Goal: Task Accomplishment & Management: Manage account settings

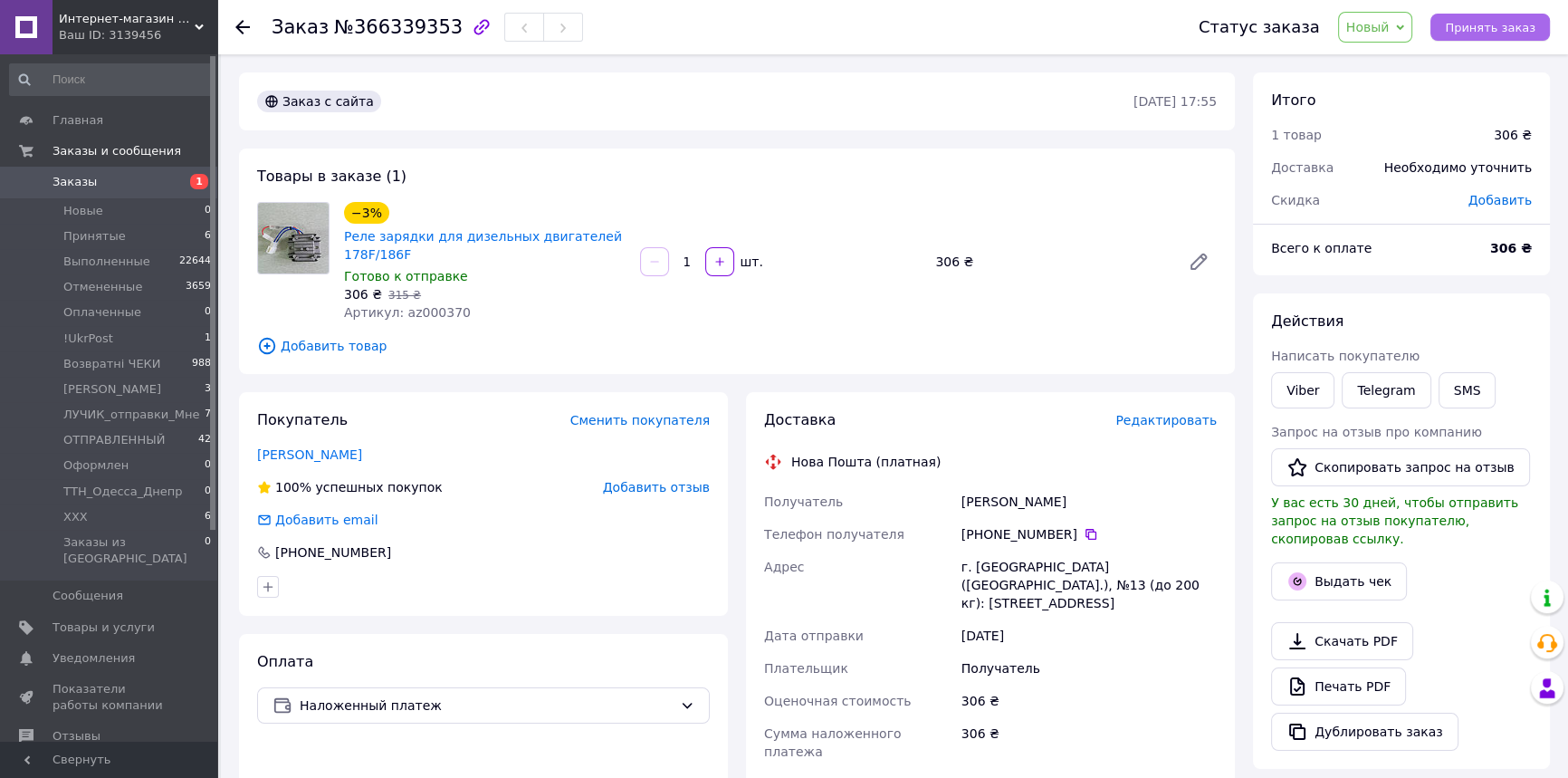
click at [1525, 24] on span "Принять заказ" at bounding box center [1490, 27] width 90 height 14
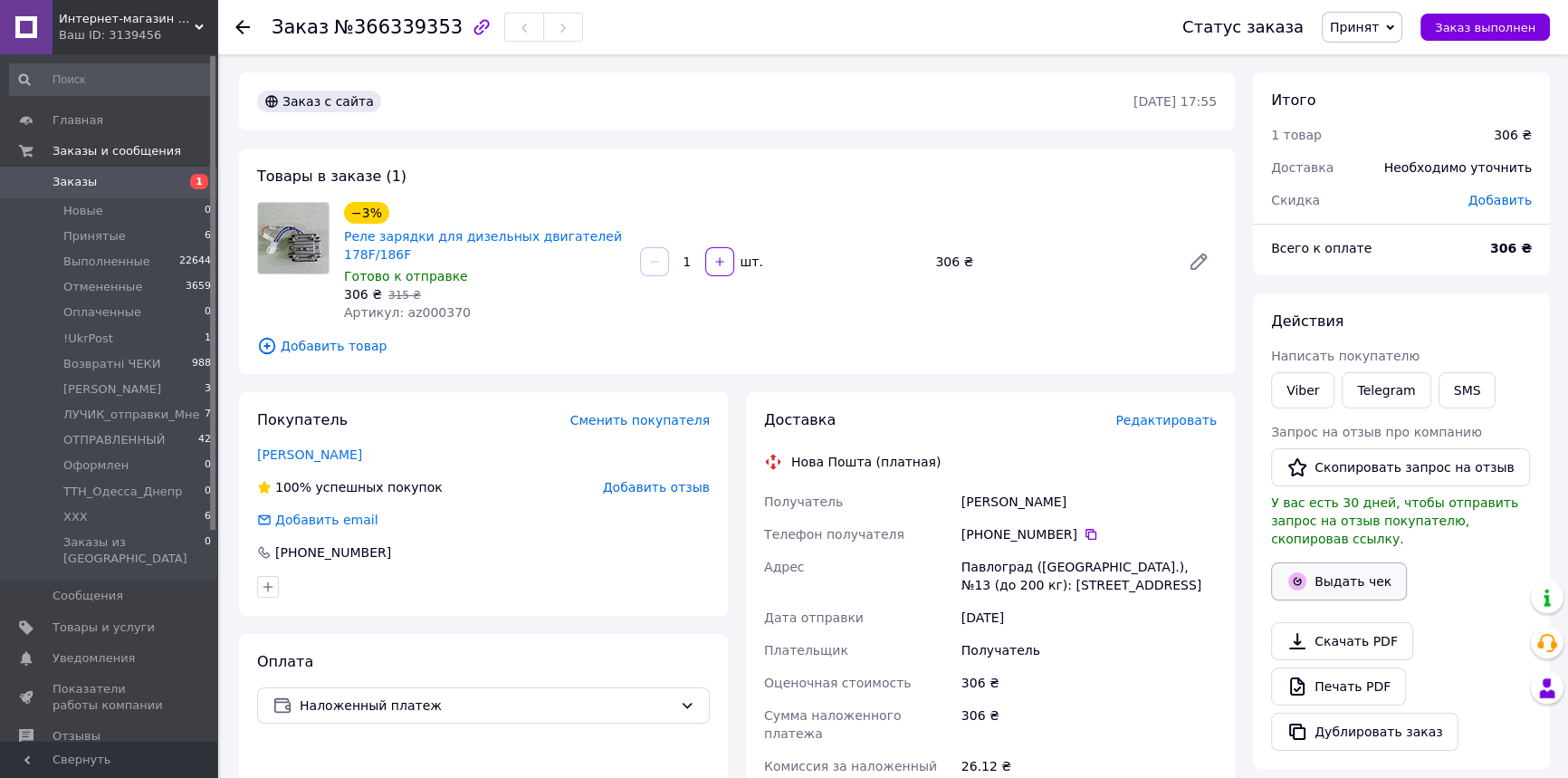
click at [1308, 580] on button "Выдать чек" at bounding box center [1339, 581] width 136 height 38
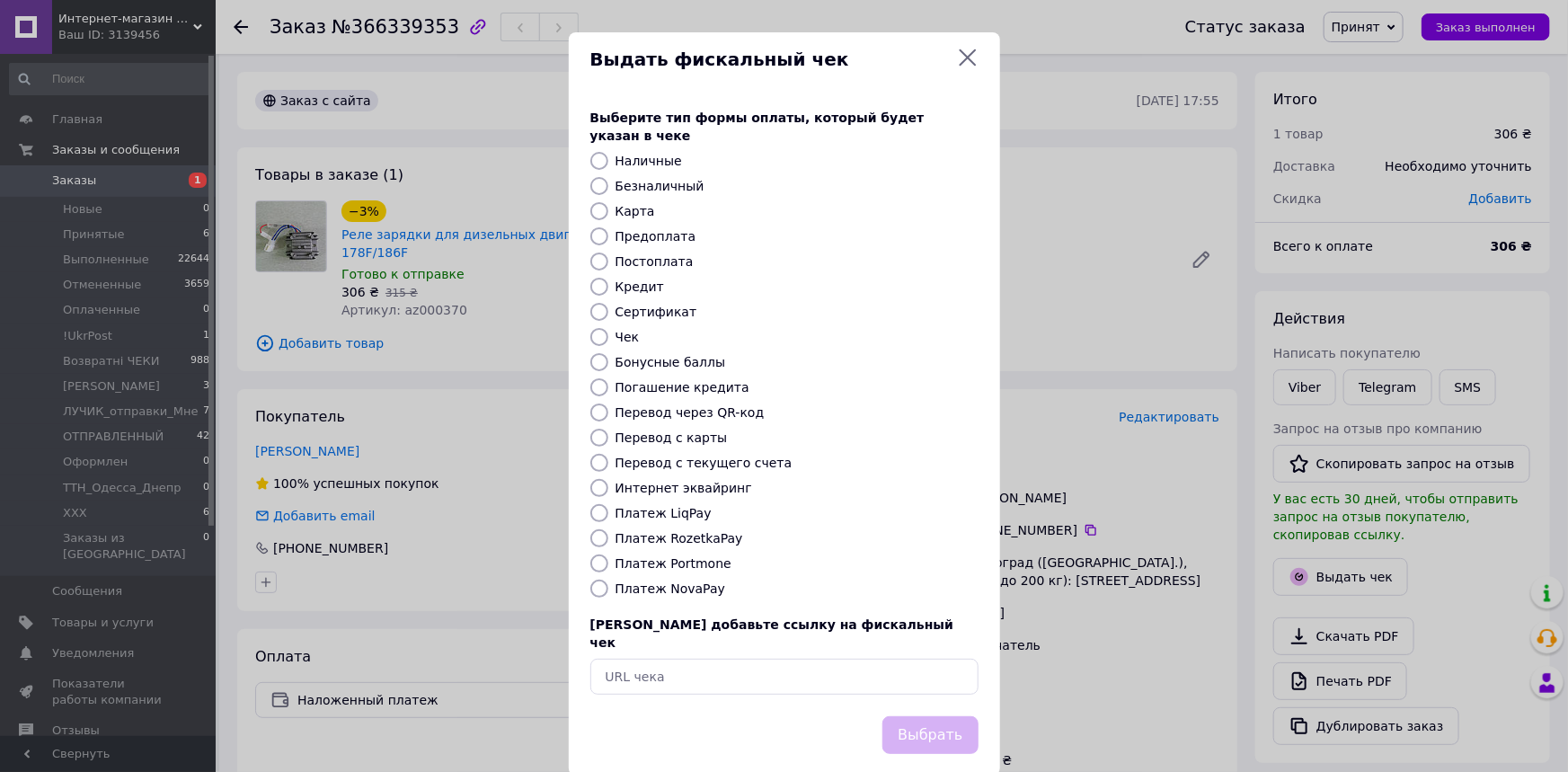
click at [644, 581] on label "Платеж NovaPay" at bounding box center [671, 588] width 110 height 14
click at [608, 579] on input "Платеж NovaPay" at bounding box center [600, 588] width 18 height 18
radio input "true"
click at [930, 716] on button "Выбрать" at bounding box center [930, 735] width 96 height 39
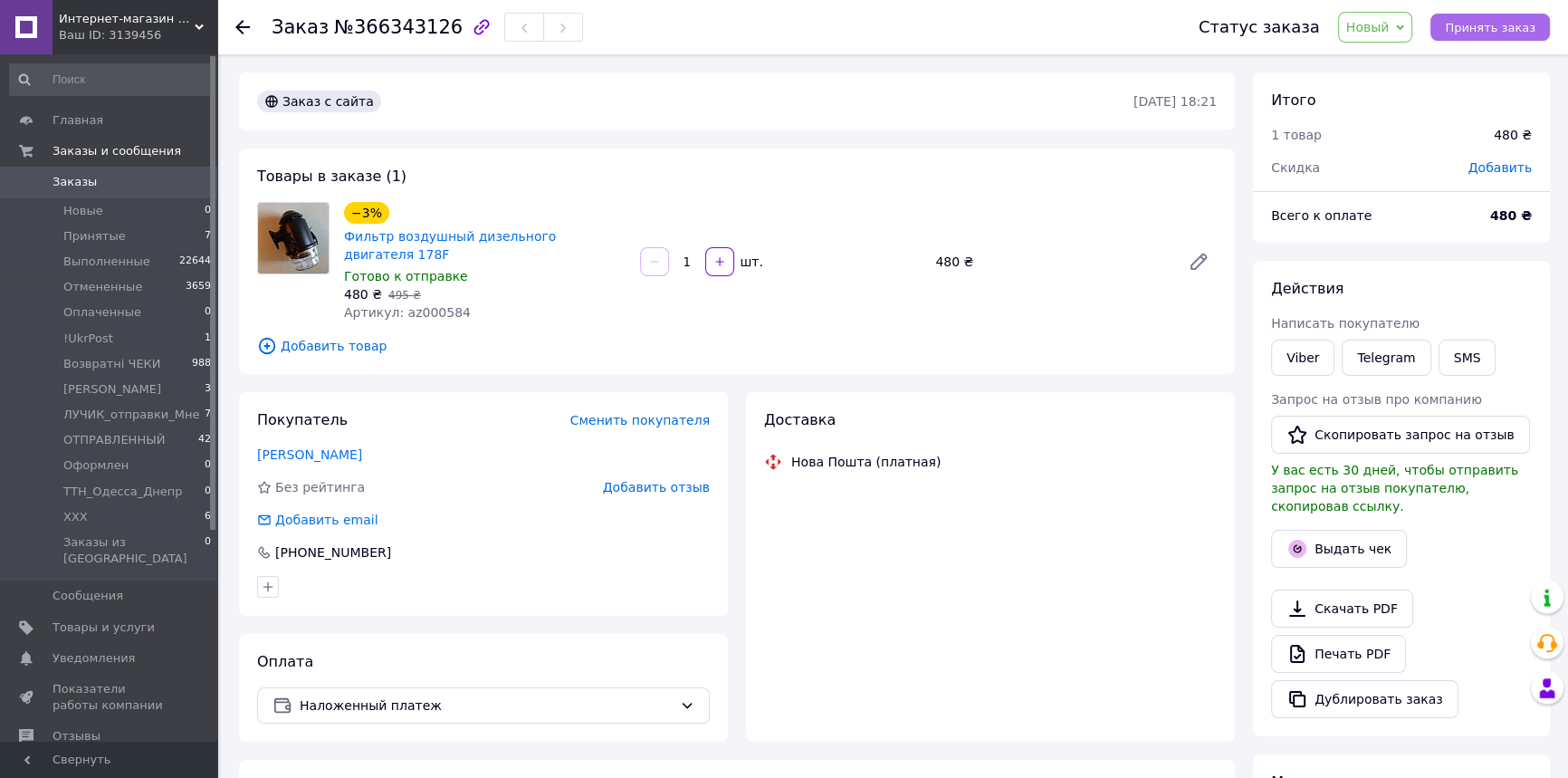
click at [1481, 29] on span "Принять заказ" at bounding box center [1490, 27] width 90 height 14
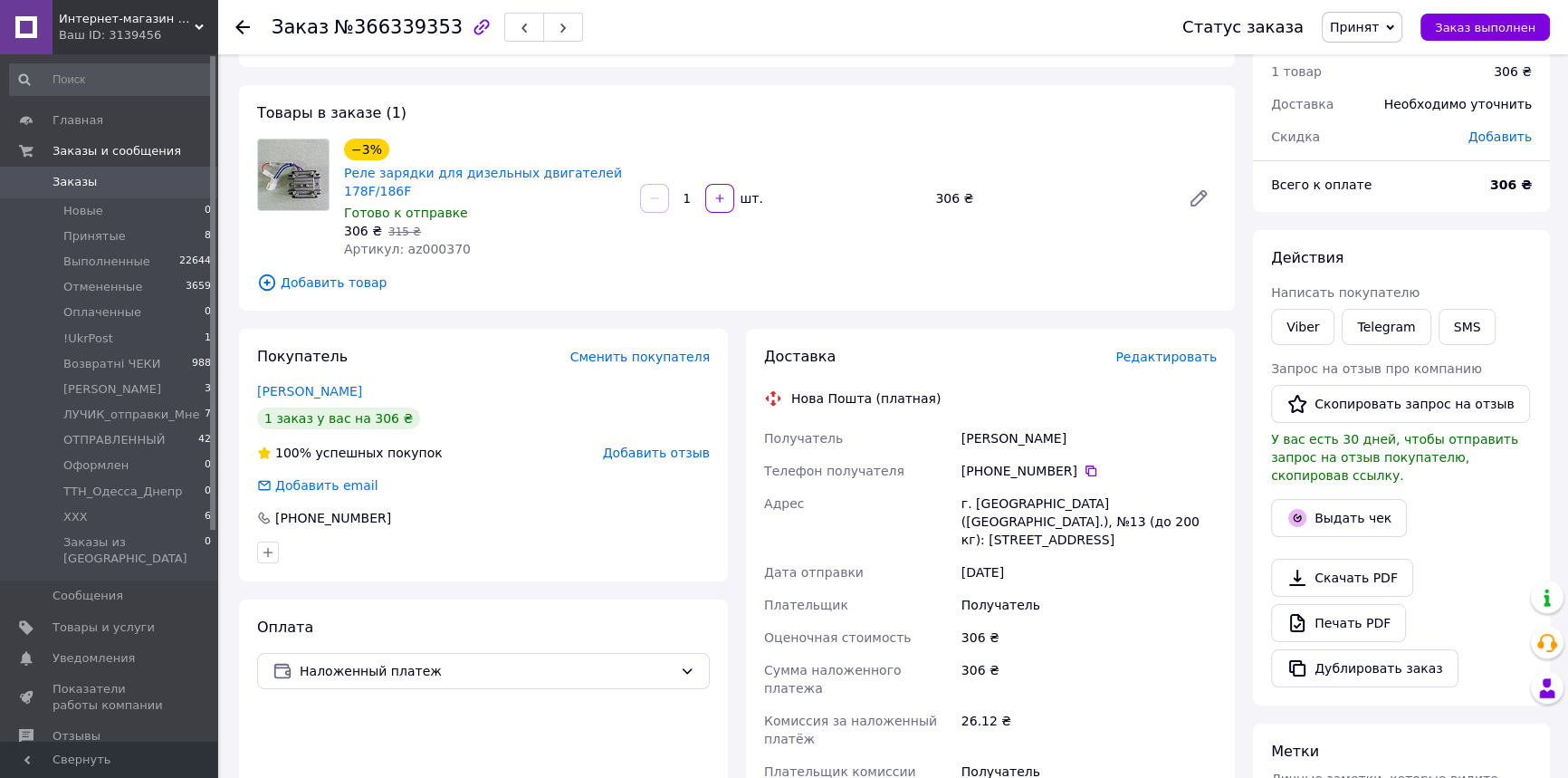
scroll to position [163, 0]
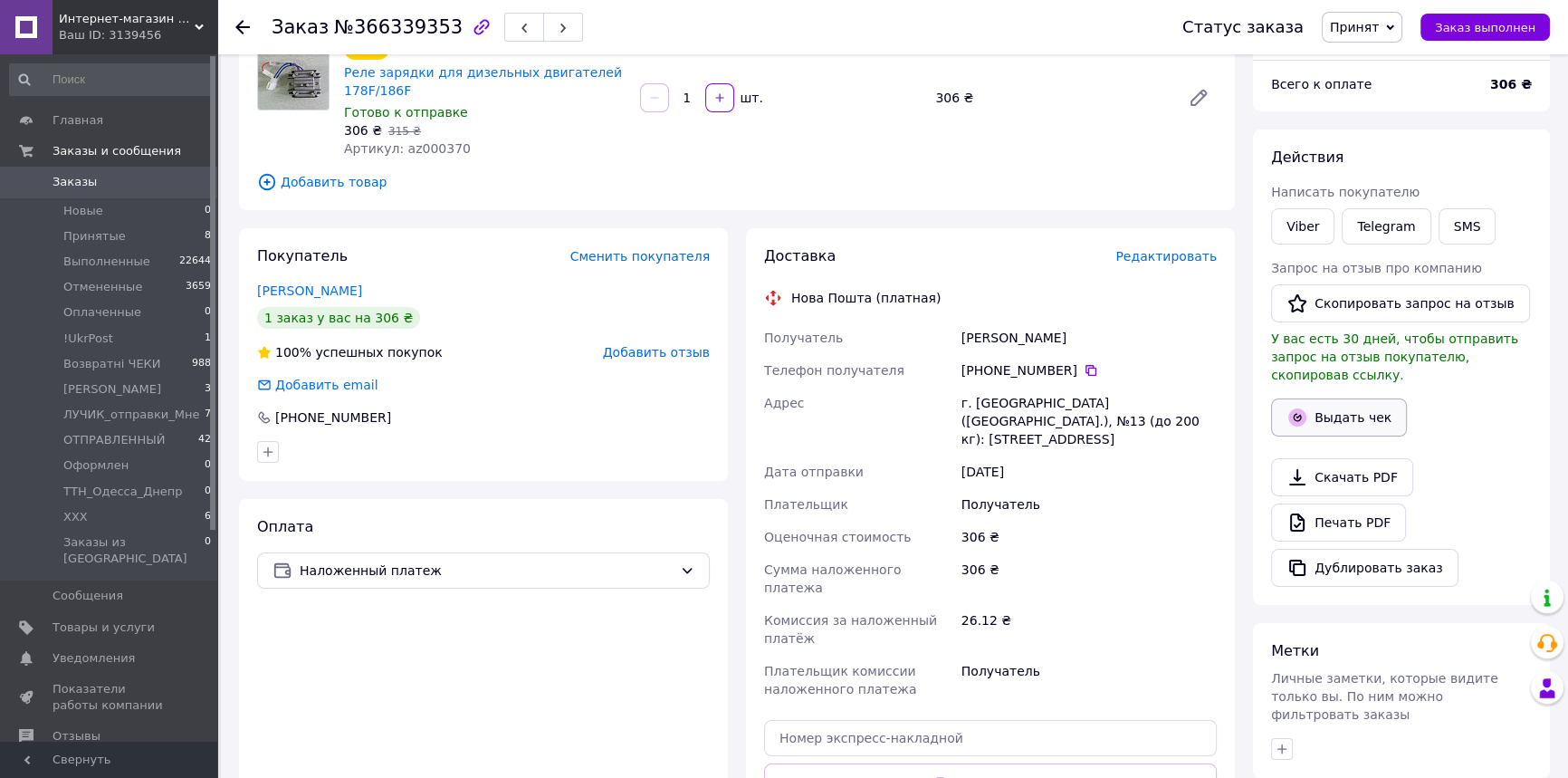
click at [1361, 400] on button "Выдать чек" at bounding box center [1339, 417] width 136 height 38
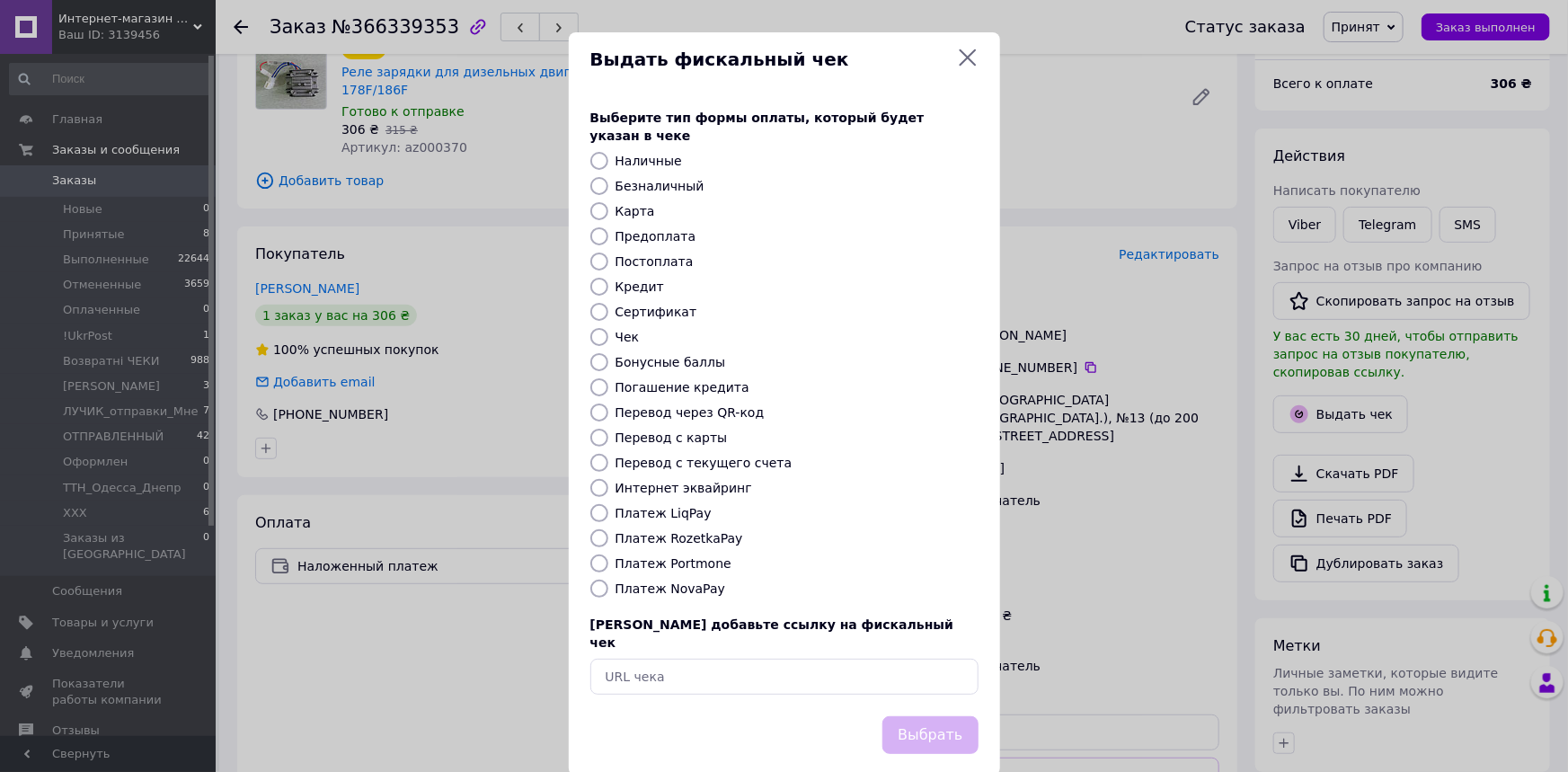
click at [686, 581] on label "Платеж NovaPay" at bounding box center [671, 588] width 110 height 14
click at [608, 579] on input "Платеж NovaPay" at bounding box center [600, 588] width 18 height 18
radio input "true"
click at [920, 716] on button "Выбрать" at bounding box center [930, 735] width 96 height 39
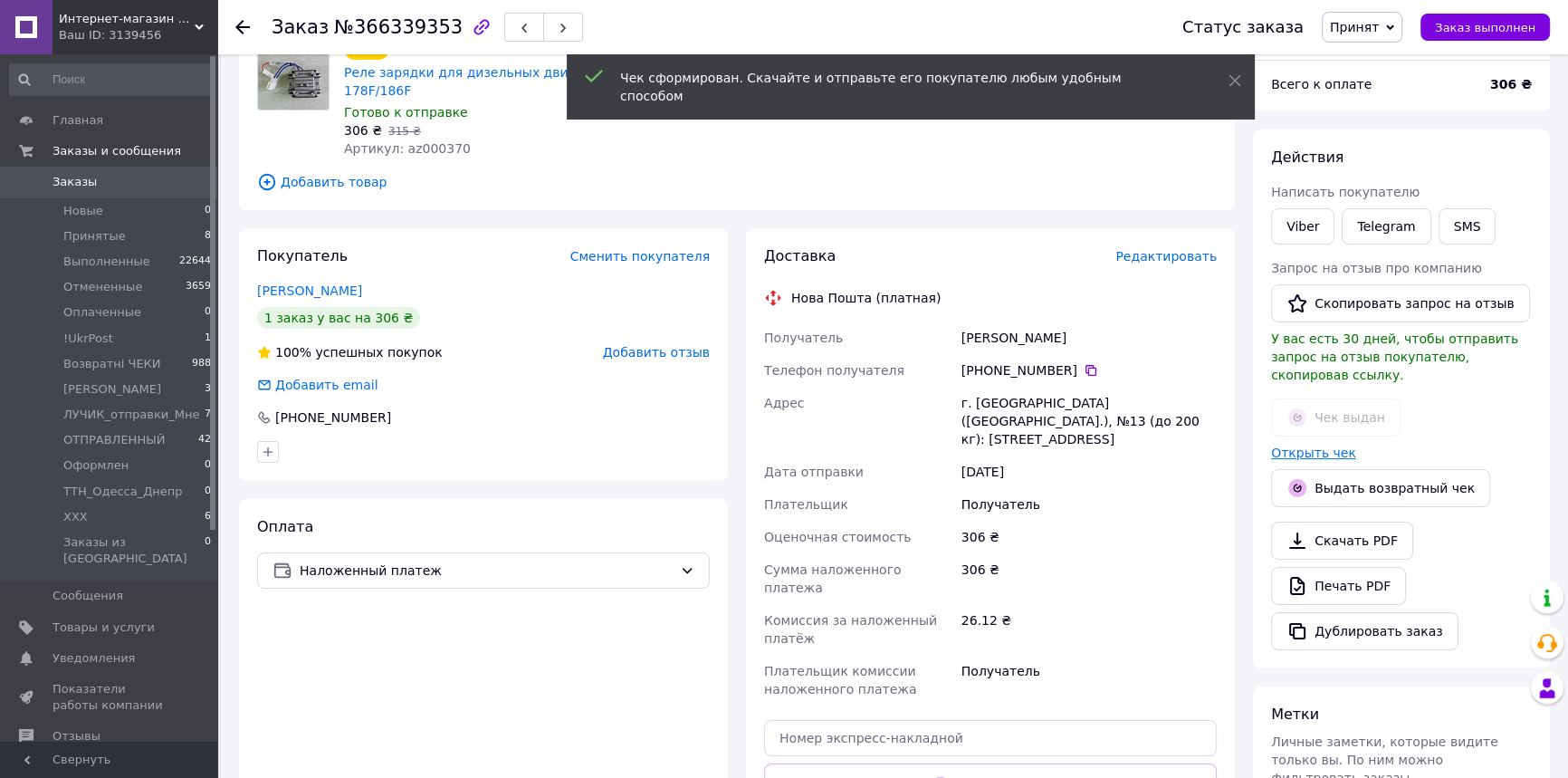
click at [1326, 445] on link "Открыть чек" at bounding box center [1313, 452] width 85 height 15
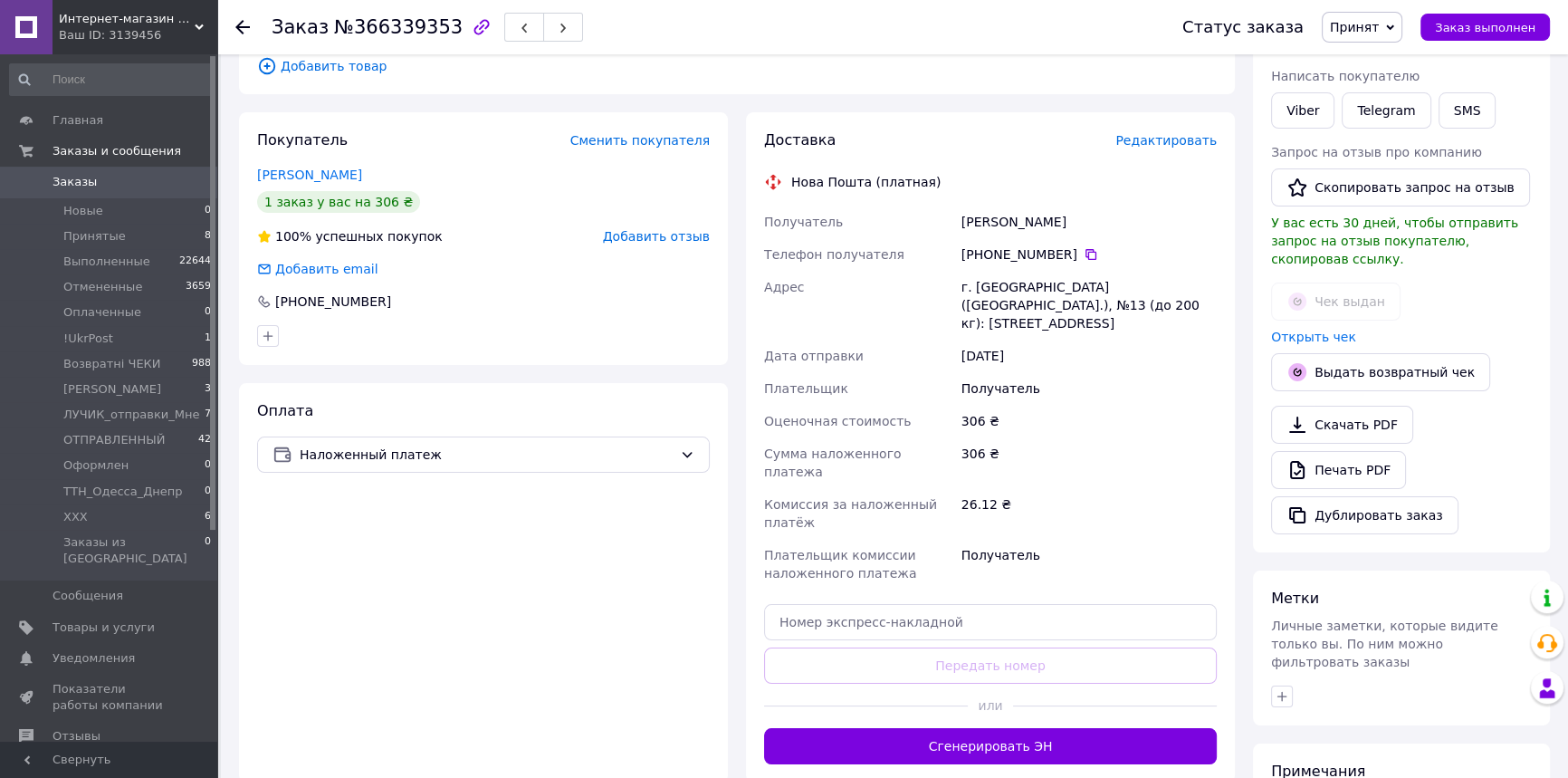
scroll to position [465, 0]
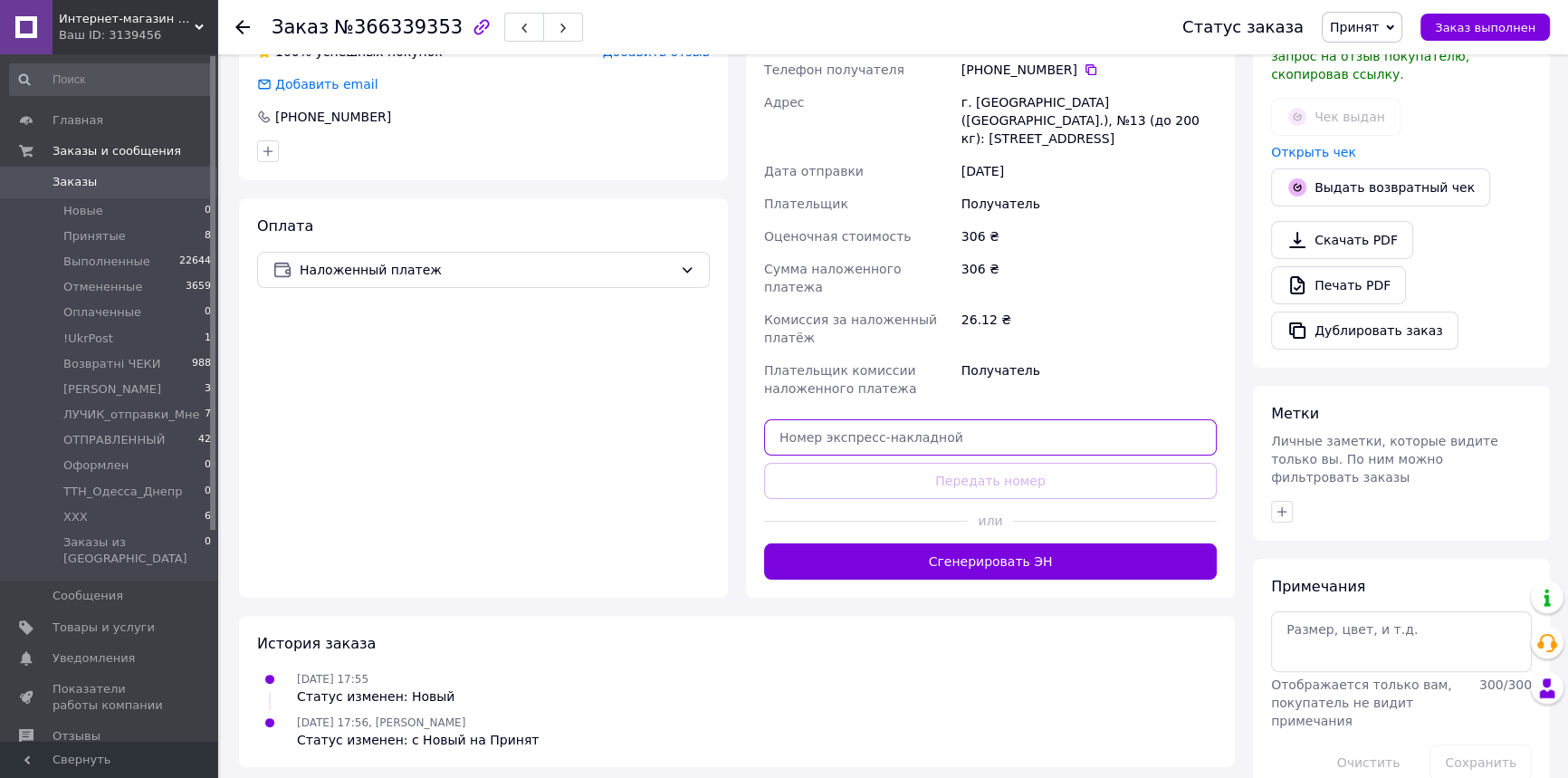
click at [876, 419] on input "text" at bounding box center [990, 437] width 452 height 36
paste input "20451269221307"
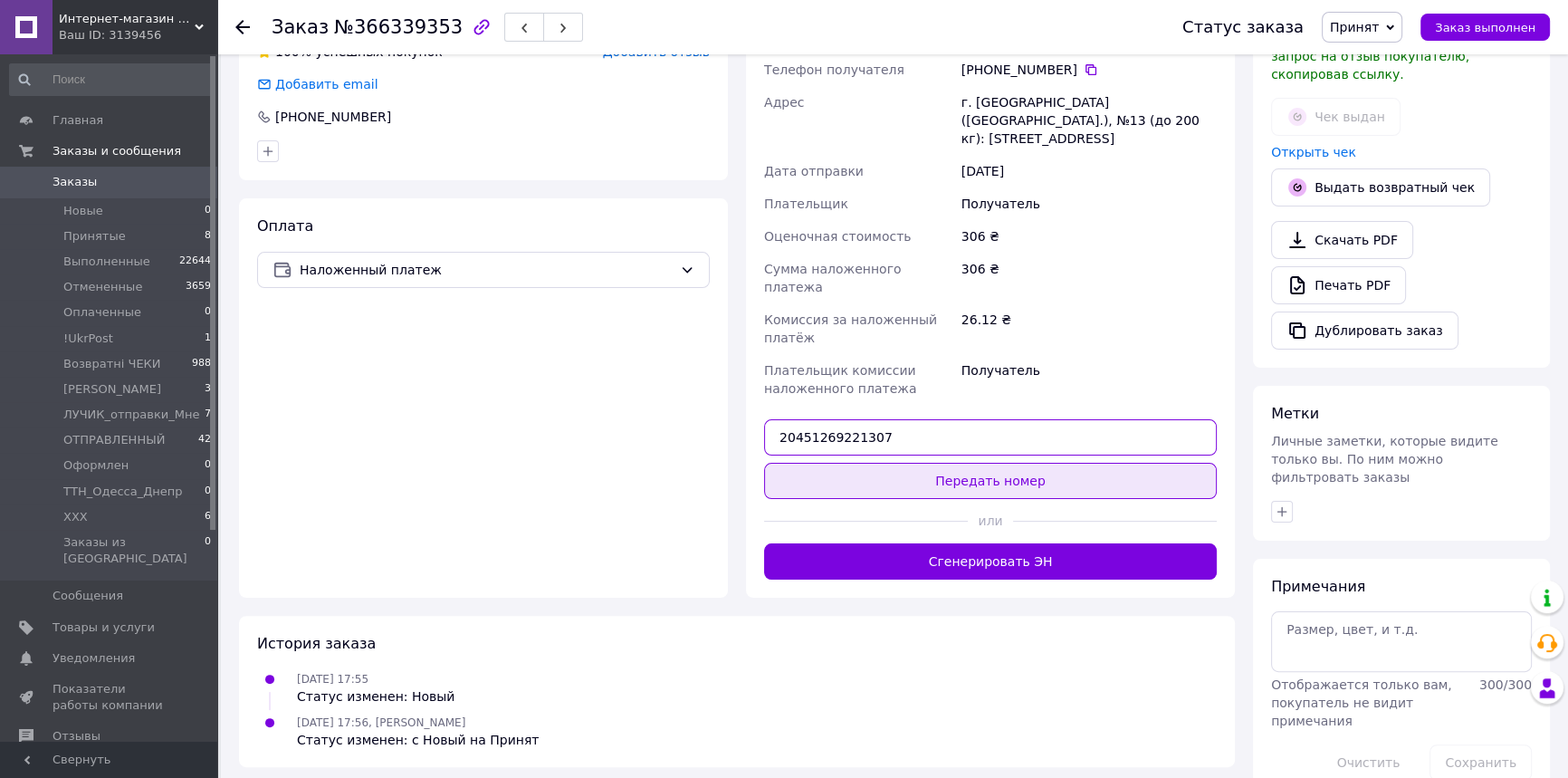
type input "20451269221307"
click at [901, 463] on button "Передать номер" at bounding box center [990, 480] width 452 height 36
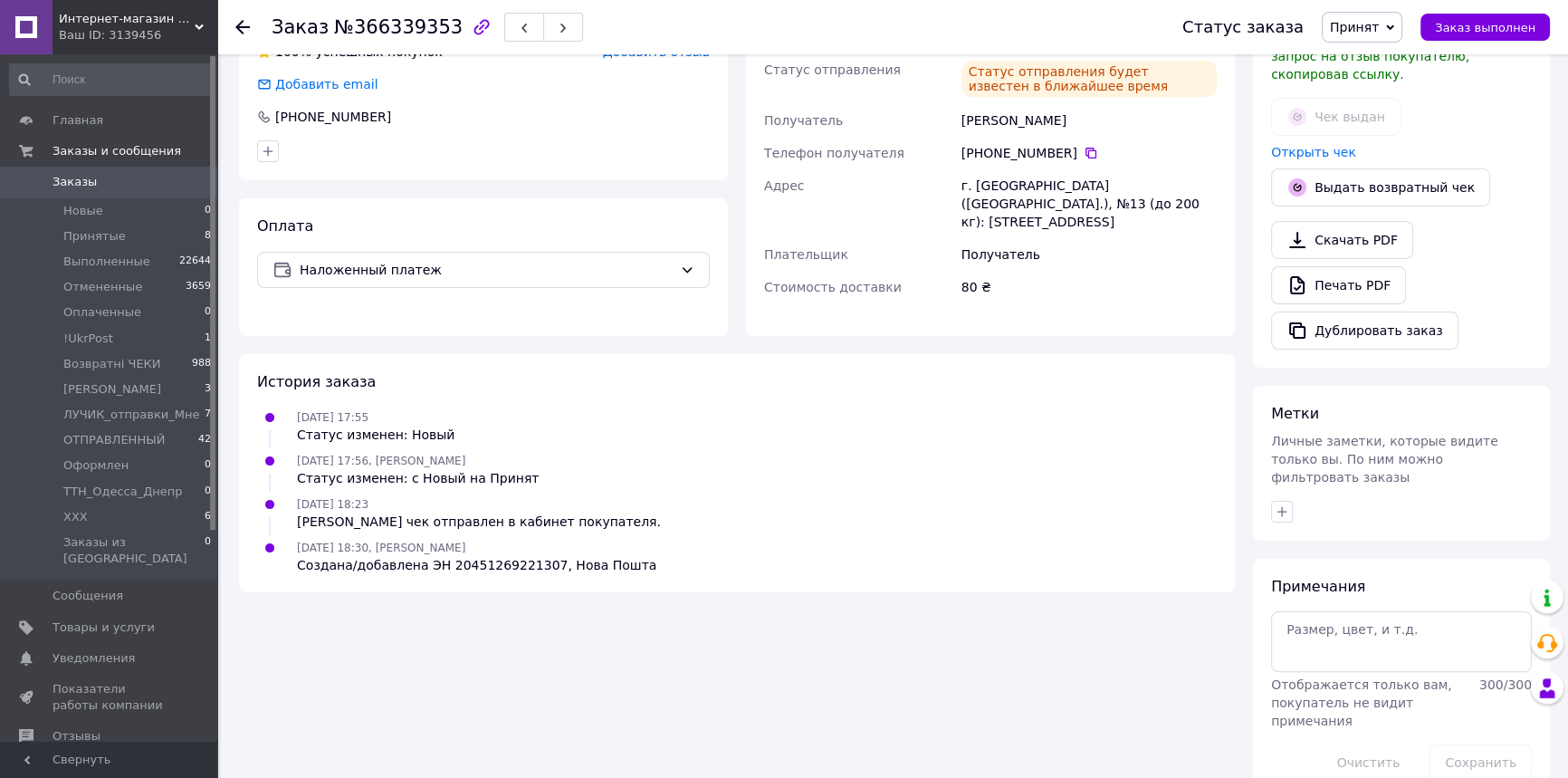
click at [1369, 28] on span "Принят" at bounding box center [1354, 26] width 49 height 15
click at [1384, 172] on li "ОТПРАВЛЕННЫЙ" at bounding box center [1400, 172] width 154 height 27
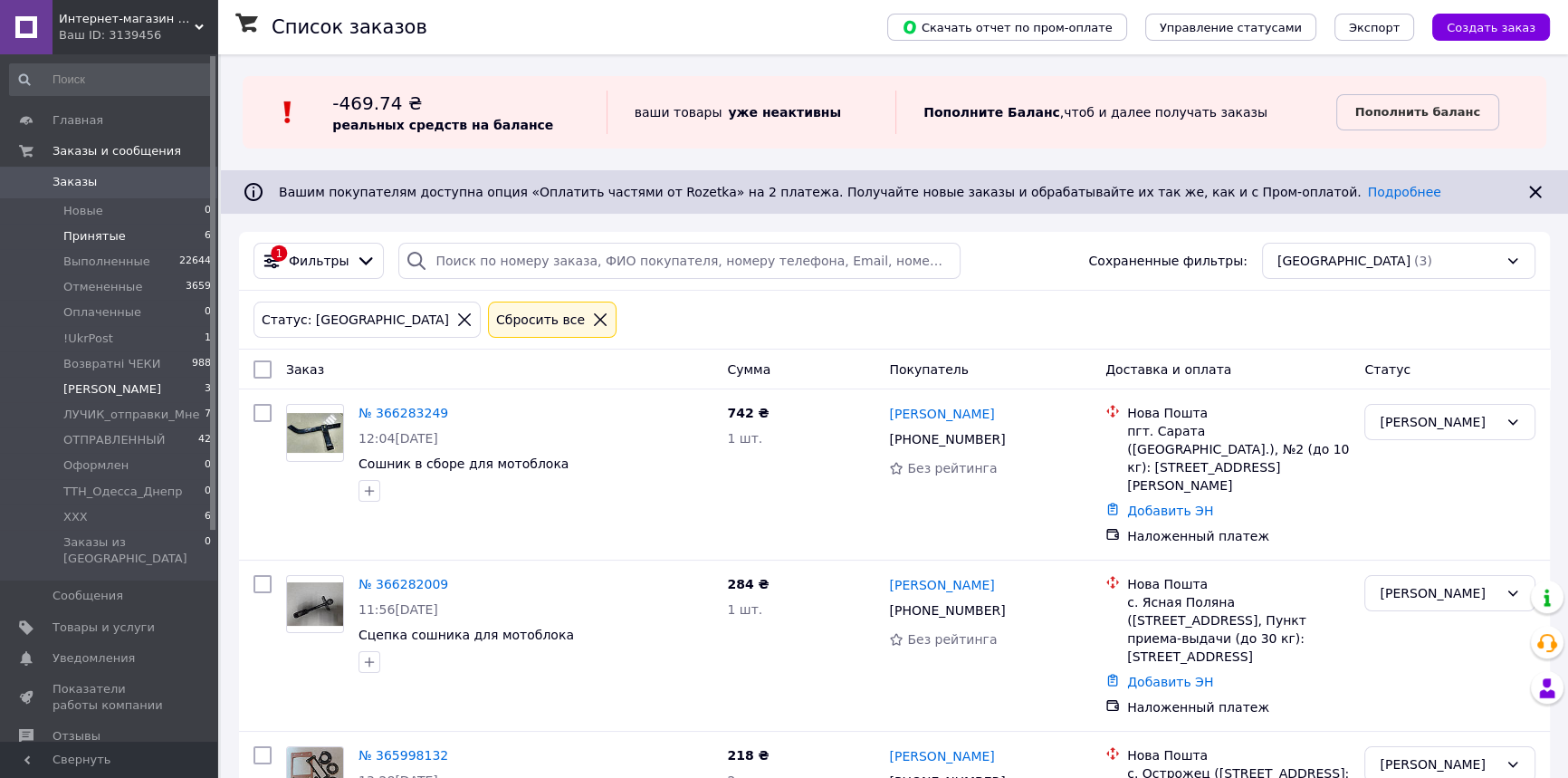
click at [111, 233] on span "Принятые" at bounding box center [94, 236] width 62 height 17
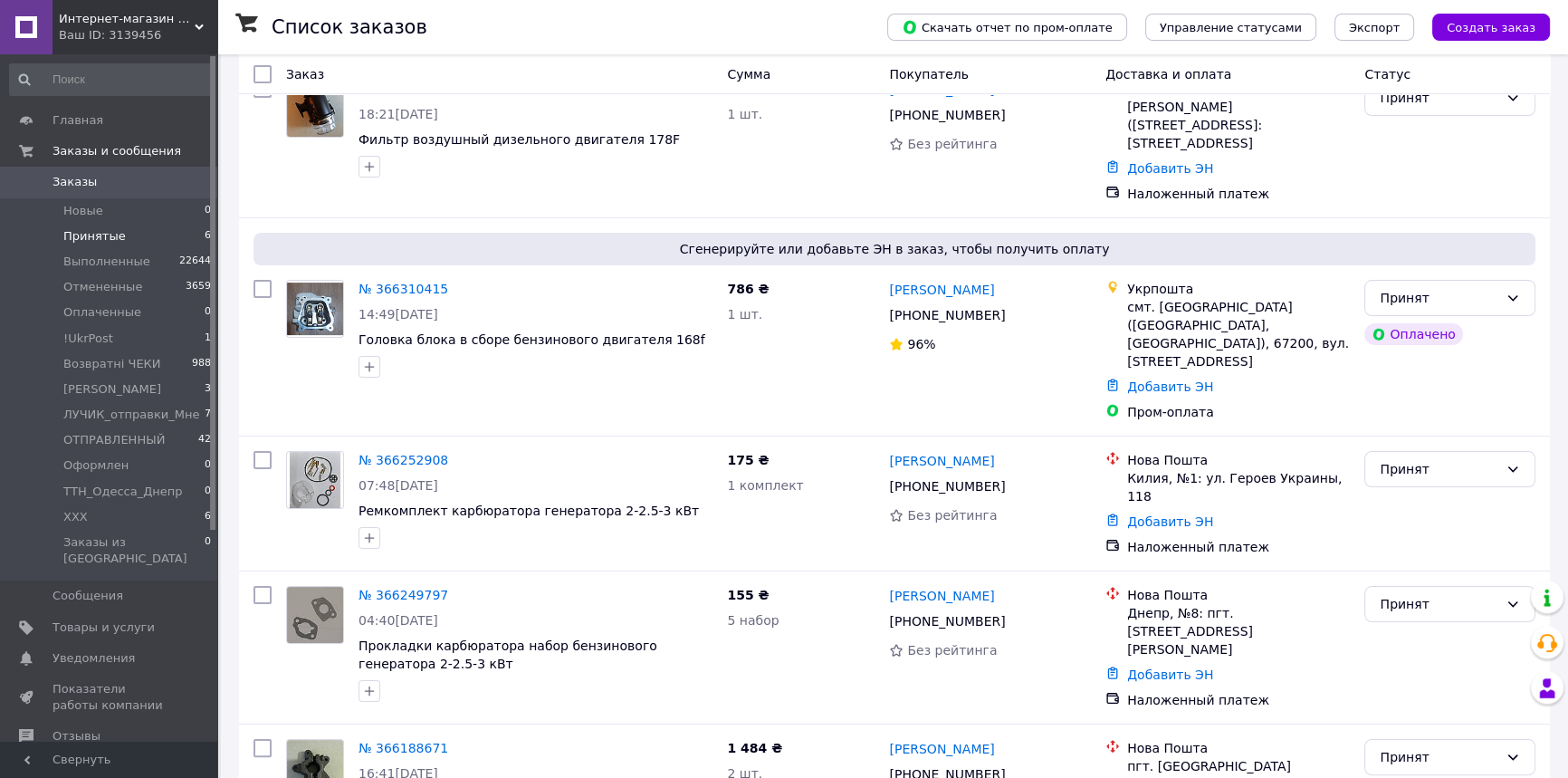
scroll to position [329, 0]
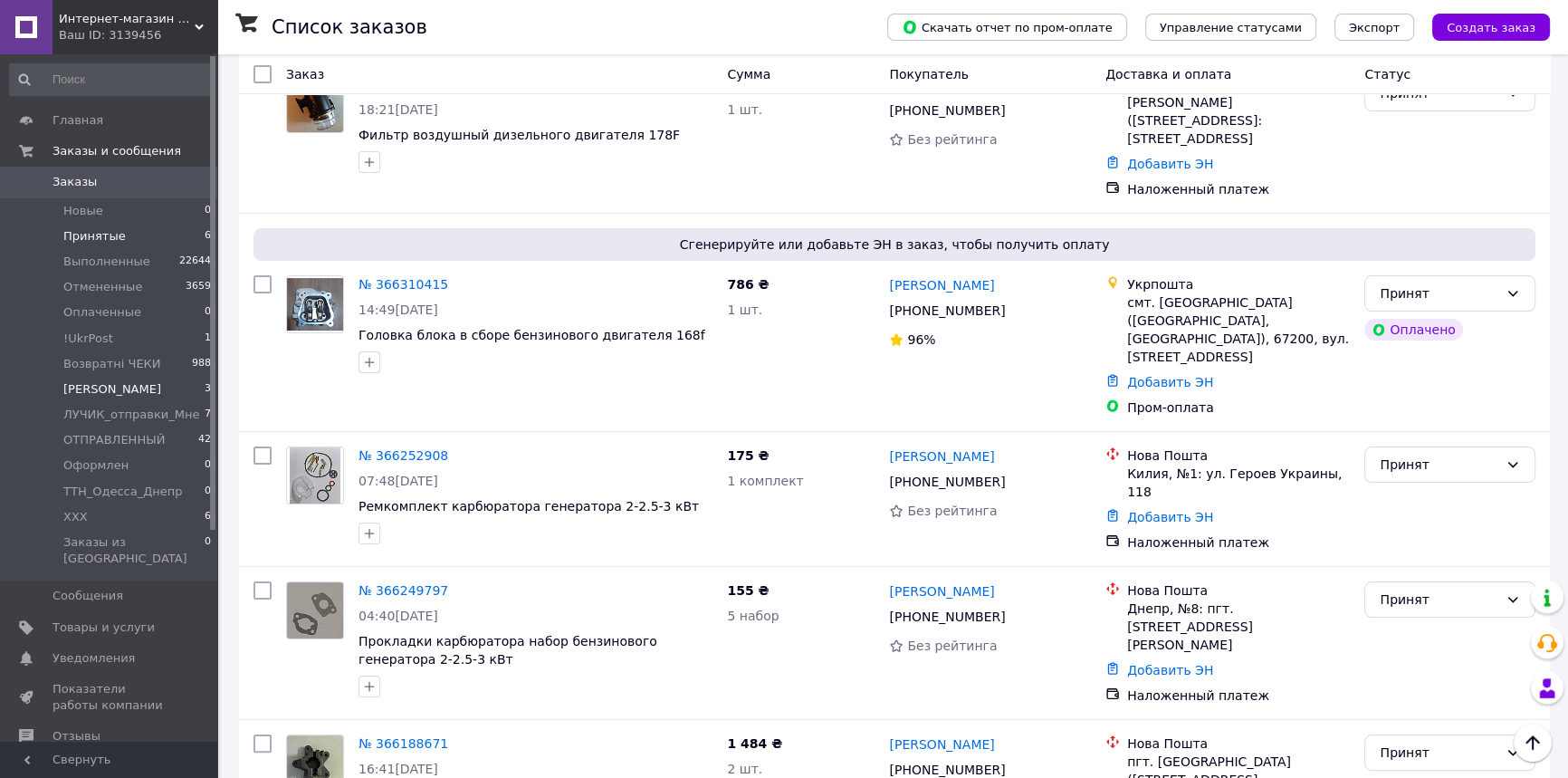
click at [145, 386] on span "[PERSON_NAME]" at bounding box center [112, 389] width 98 height 17
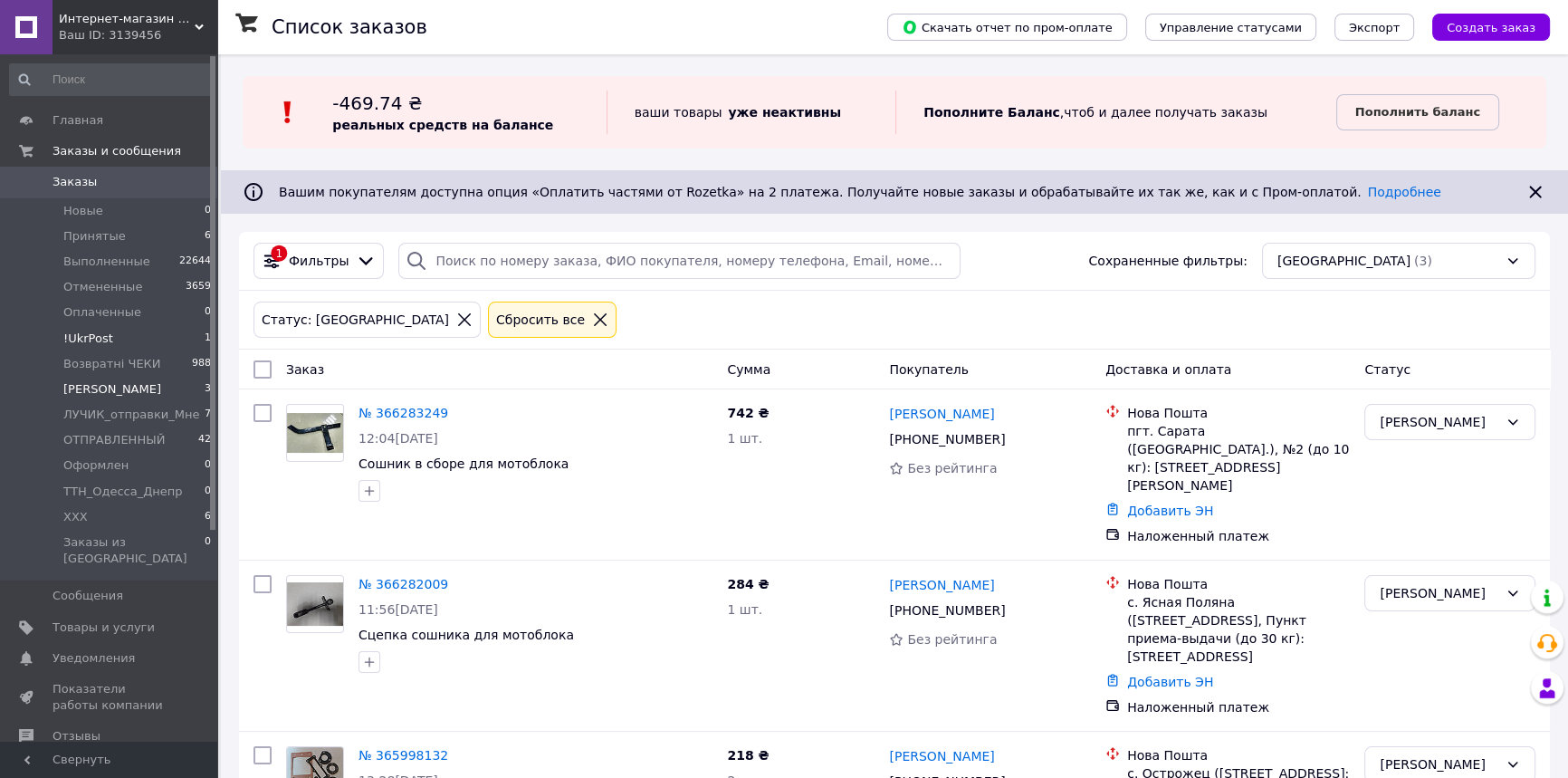
click at [135, 331] on li "!UkrPost 1" at bounding box center [111, 338] width 222 height 25
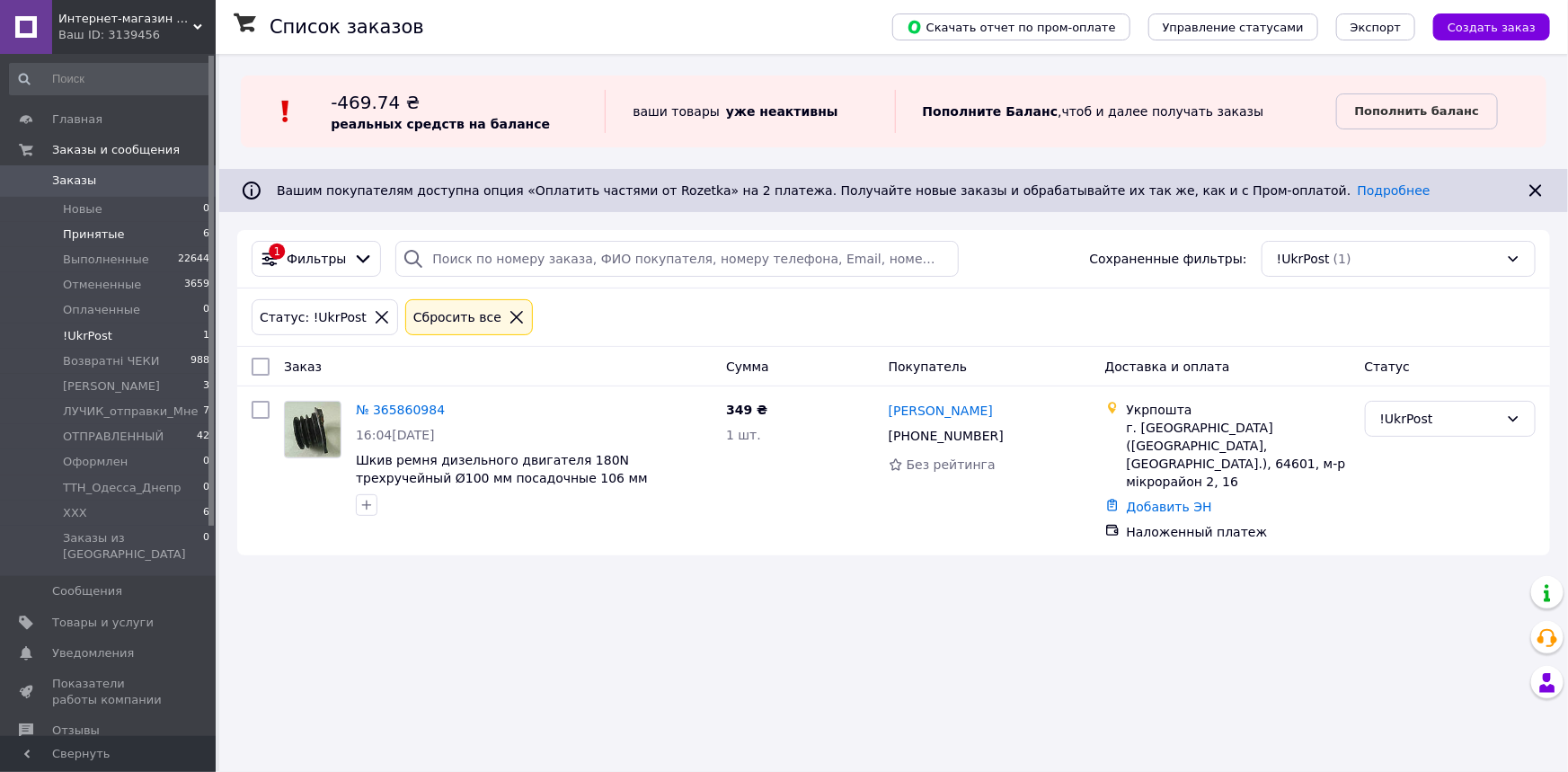
click at [109, 233] on span "Принятые" at bounding box center [94, 234] width 62 height 16
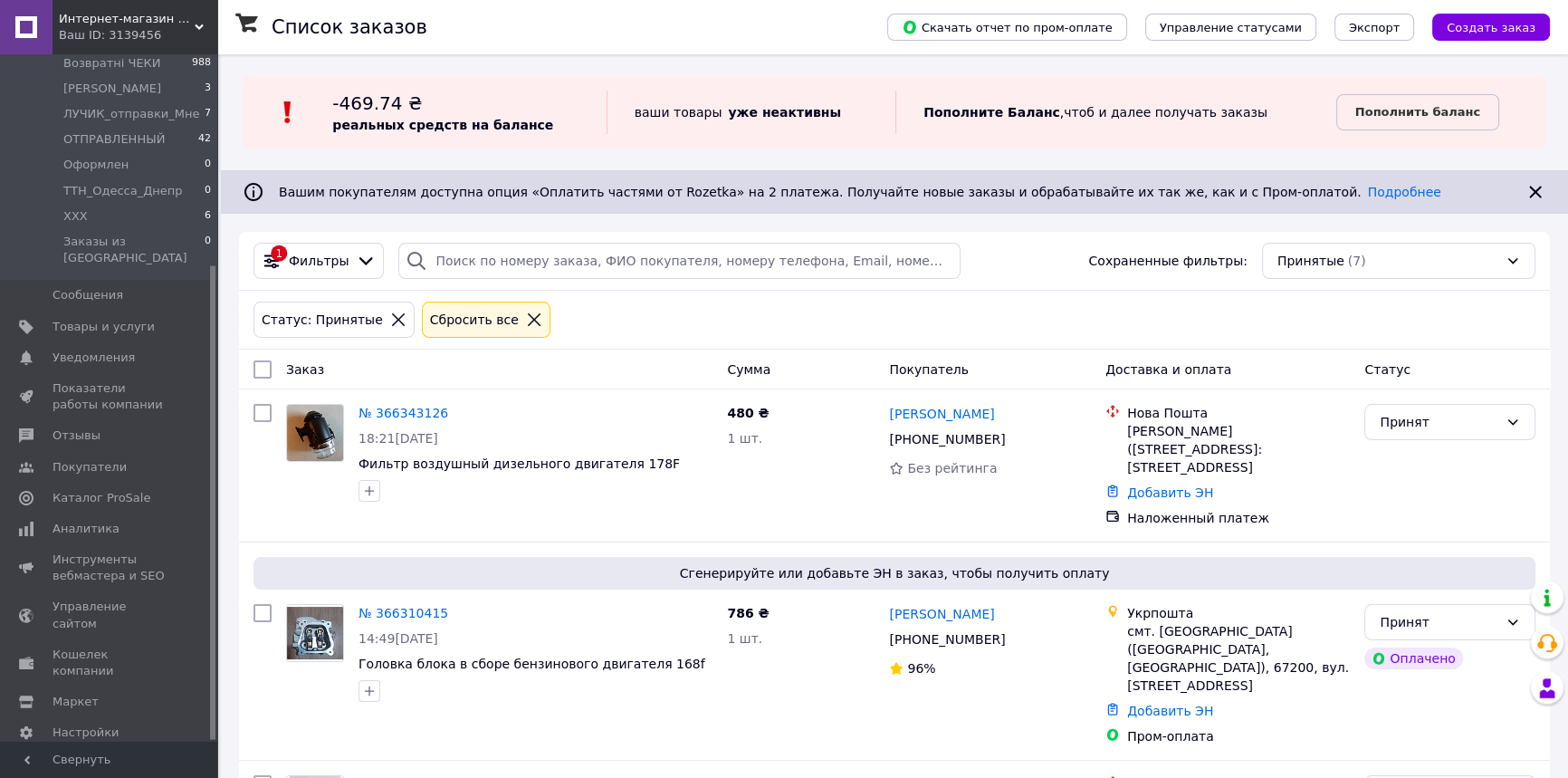
scroll to position [305, 0]
